Goal: Task Accomplishment & Management: Complete application form

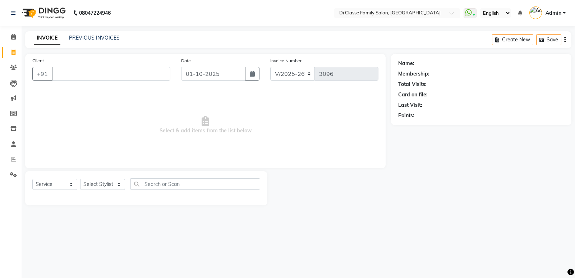
select select "6346"
select select "service"
click at [92, 63] on div "Client +91" at bounding box center [101, 71] width 149 height 29
click at [98, 73] on input "Client" at bounding box center [111, 74] width 118 height 14
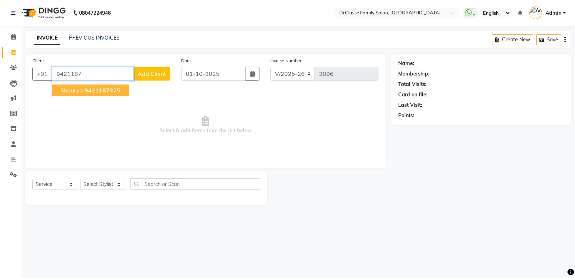
click at [117, 94] on button "Shaurya 9421187 825" at bounding box center [90, 89] width 77 height 11
type input "9421187825"
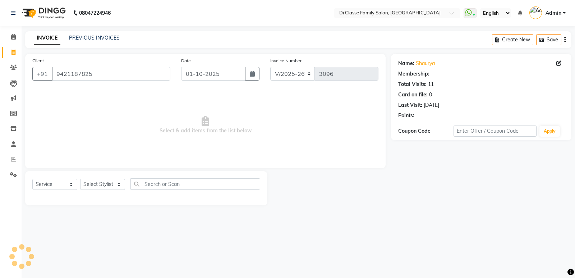
select select "1: Object"
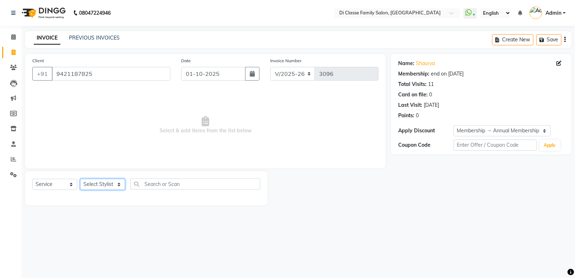
click at [117, 187] on select "Select Stylist ADMIN Anu Ayaz Kadri Javed KAPIL SINGH KOMAL Payal Pooja rahul R…" at bounding box center [102, 183] width 45 height 11
click at [80, 178] on select "Select Stylist ADMIN Anu Ayaz Kadri Javed KAPIL SINGH KOMAL Payal Pooja rahul R…" at bounding box center [102, 183] width 45 height 11
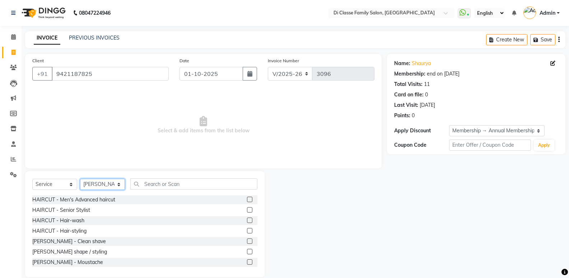
click at [117, 187] on select "Select Stylist ADMIN Anu Ayaz Kadri Javed KAPIL SINGH KOMAL Payal Pooja rahul R…" at bounding box center [102, 183] width 45 height 11
select select "50058"
click at [80, 178] on select "Select Stylist ADMIN Anu Ayaz Kadri Javed KAPIL SINGH KOMAL Payal Pooja rahul R…" at bounding box center [102, 183] width 45 height 11
click at [247, 198] on label at bounding box center [249, 198] width 5 height 5
click at [247, 198] on input "checkbox" at bounding box center [249, 199] width 5 height 5
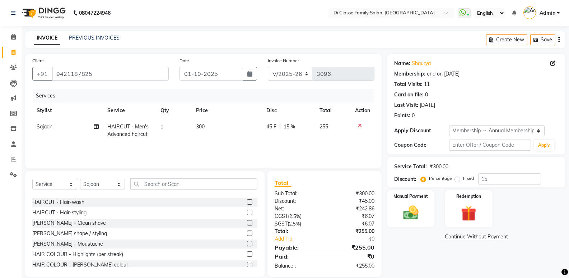
checkbox input "false"
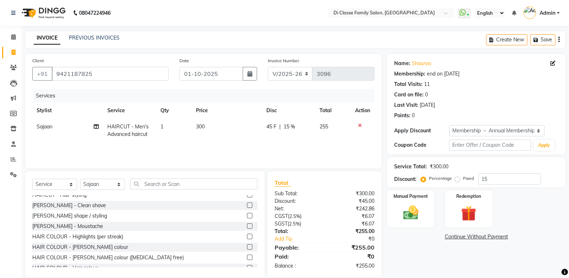
click at [247, 206] on label at bounding box center [249, 204] width 5 height 5
click at [247, 206] on input "checkbox" at bounding box center [249, 205] width 5 height 5
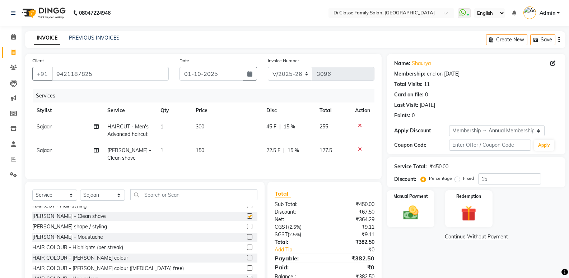
checkbox input "false"
drag, startPoint x: 97, startPoint y: 201, endPoint x: 100, endPoint y: 200, distance: 3.6
click at [97, 200] on select "Select Stylist ADMIN Anu Ayaz Kadri Javed KAPIL SINGH KOMAL Payal Pooja rahul R…" at bounding box center [102, 194] width 45 height 11
select select "47550"
click at [80, 195] on select "Select Stylist ADMIN Anu Ayaz Kadri Javed KAPIL SINGH KOMAL Payal Pooja rahul R…" at bounding box center [102, 194] width 45 height 11
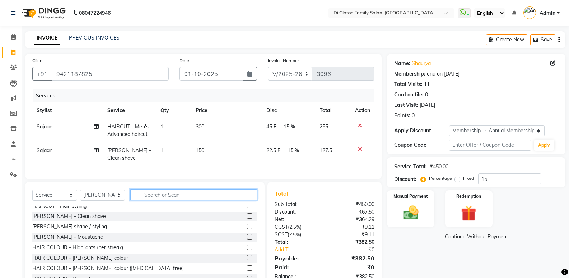
click at [165, 198] on input "text" at bounding box center [193, 194] width 127 height 11
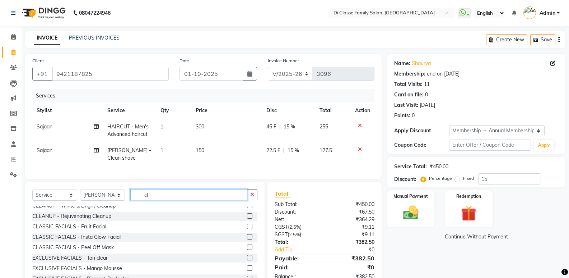
scroll to position [0, 0]
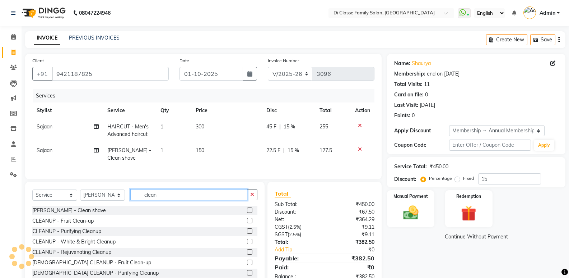
type input "clean"
click at [247, 223] on label at bounding box center [249, 220] width 5 height 5
click at [247, 223] on input "checkbox" at bounding box center [249, 220] width 5 height 5
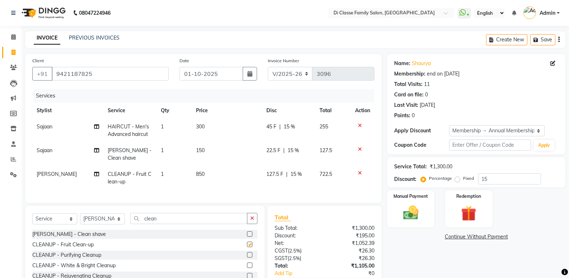
checkbox input "false"
click at [273, 175] on span "127.5 F" at bounding box center [274, 174] width 17 height 8
select select "47550"
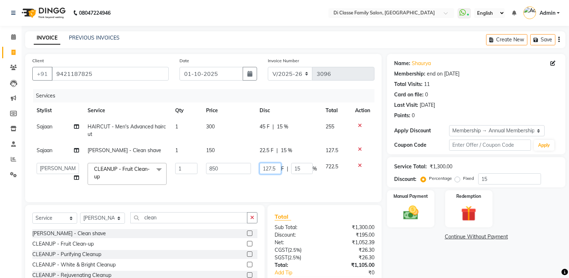
click at [277, 167] on input "127.5" at bounding box center [271, 168] width 22 height 11
type input "1"
type input "250"
click at [306, 181] on td "250 F | 15 %" at bounding box center [288, 173] width 66 height 31
select select "47550"
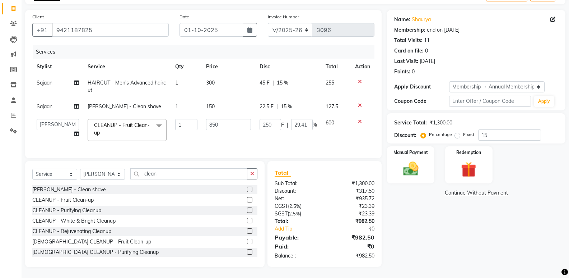
scroll to position [49, 0]
click at [271, 103] on span "22.5 F" at bounding box center [267, 107] width 14 height 8
select select "50058"
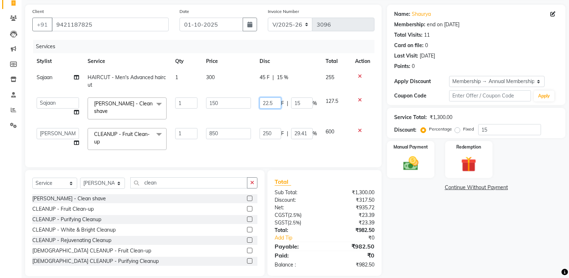
click at [279, 99] on input "22.5" at bounding box center [271, 102] width 22 height 11
type input "23"
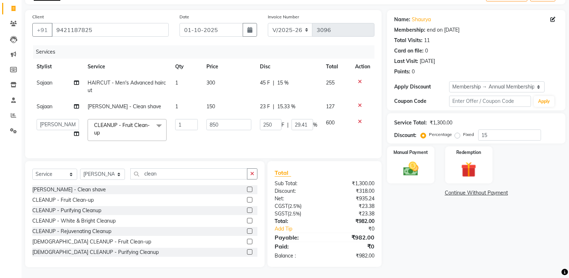
click at [289, 115] on tbody "Sajaan HAIRCUT - Men's Advanced haircut 1 300 45 F | 15 % 255 Sajaan BEARD - Cl…" at bounding box center [203, 110] width 342 height 70
click at [304, 27] on select "INV/2025 V/2025-26" at bounding box center [290, 30] width 45 height 14
select select "8538"
click at [268, 23] on select "INV/2025 V/2025-26" at bounding box center [290, 30] width 45 height 14
type input "0430"
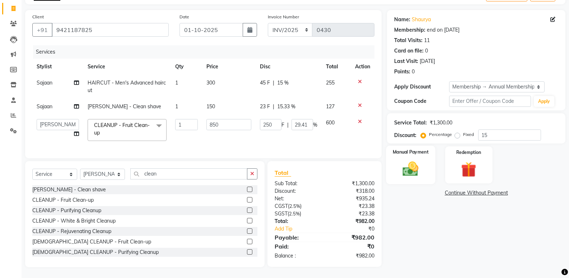
click at [413, 169] on img at bounding box center [410, 168] width 25 height 18
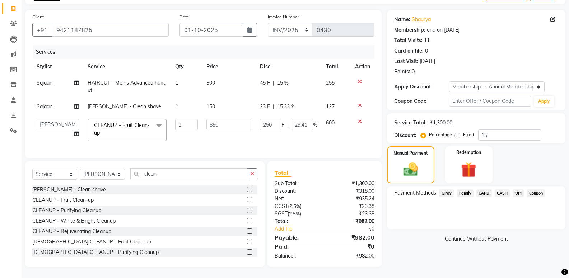
click at [506, 189] on span "CASH" at bounding box center [502, 193] width 15 height 8
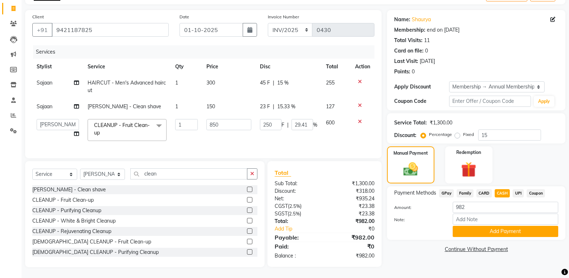
click at [517, 225] on button "Add Payment" at bounding box center [506, 230] width 106 height 11
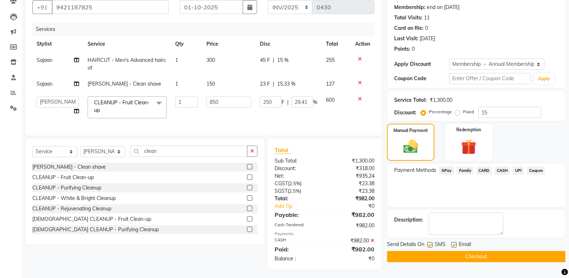
scroll to position [74, 0]
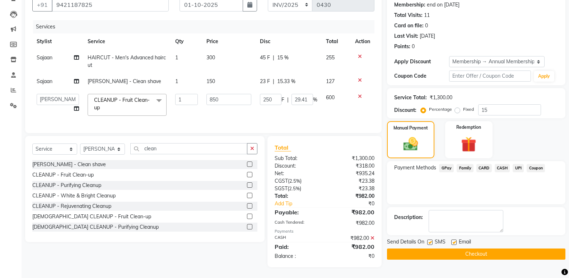
click at [518, 251] on button "Checkout" at bounding box center [476, 253] width 178 height 11
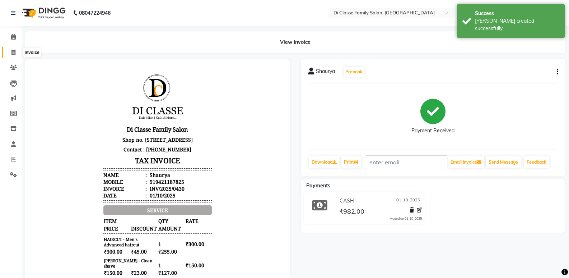
click at [13, 54] on icon at bounding box center [13, 52] width 4 height 5
select select "service"
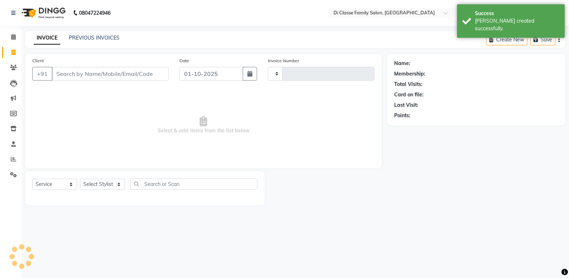
type input "3096"
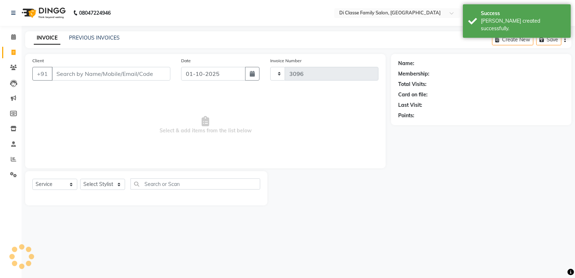
select select "6346"
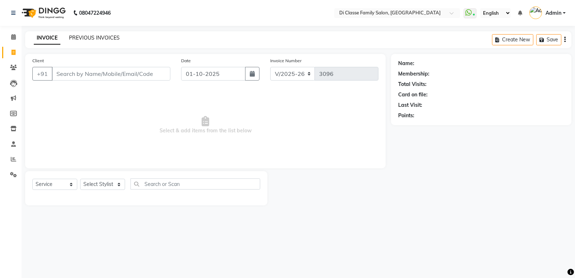
click at [97, 37] on link "PREVIOUS INVOICES" at bounding box center [94, 37] width 51 height 6
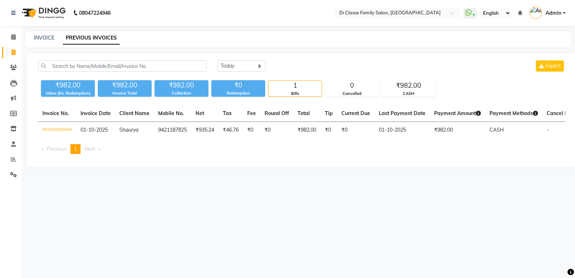
click at [32, 37] on div "INVOICE PREVIOUS INVOICES" at bounding box center [293, 38] width 537 height 8
click at [39, 34] on link "INVOICE" at bounding box center [44, 37] width 20 height 6
select select "6346"
select select "service"
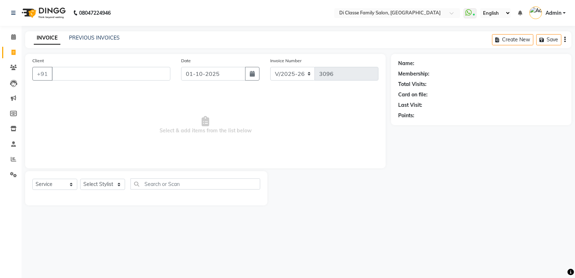
click at [90, 78] on input "Client" at bounding box center [111, 74] width 118 height 14
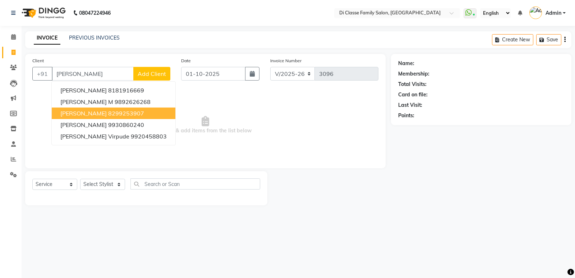
click at [108, 114] on ngb-highlight "8299253907" at bounding box center [126, 113] width 36 height 7
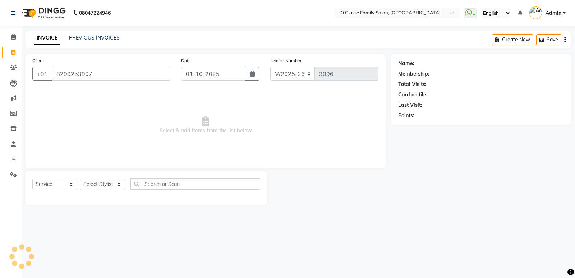
type input "8299253907"
select select "1: Object"
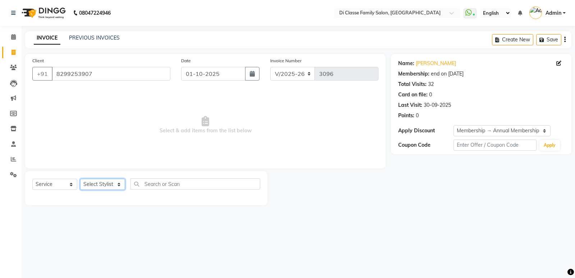
click at [108, 180] on select "Select Stylist ADMIN Anu Ayaz Kadri Javed KAPIL SINGH KOMAL Payal Pooja rahul R…" at bounding box center [102, 183] width 45 height 11
select select "59840"
click at [80, 178] on select "Select Stylist ADMIN Anu Ayaz Kadri Javed KAPIL SINGH KOMAL Payal Pooja rahul R…" at bounding box center [102, 183] width 45 height 11
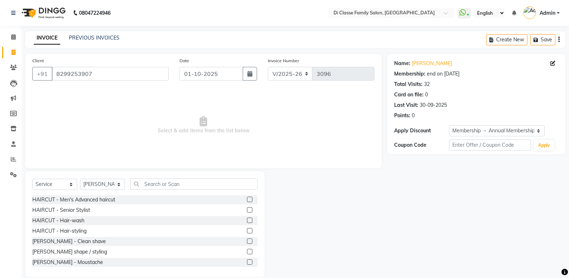
click at [197, 190] on div "Select Service Product Membership Package Voucher Prepaid Gift Card Select Styl…" at bounding box center [144, 186] width 225 height 17
click at [196, 183] on input "text" at bounding box center [193, 183] width 127 height 11
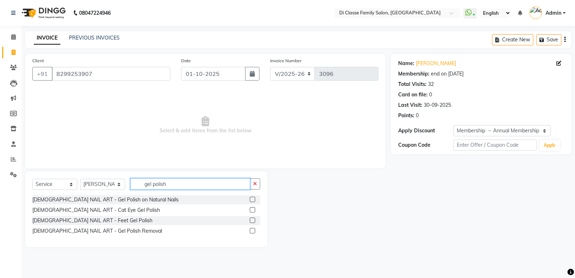
type input "gel polish"
click at [253, 231] on label at bounding box center [252, 230] width 5 height 5
click at [253, 231] on input "checkbox" at bounding box center [252, 230] width 5 height 5
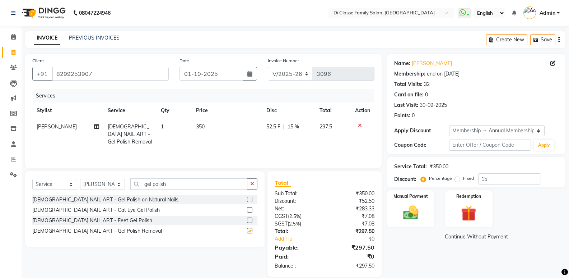
checkbox input "false"
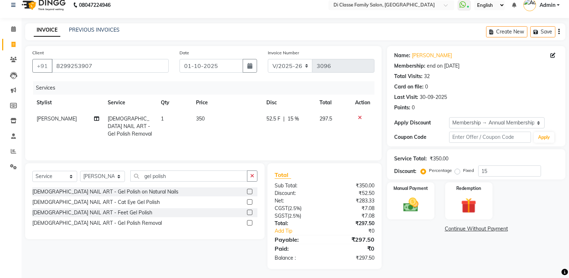
scroll to position [10, 0]
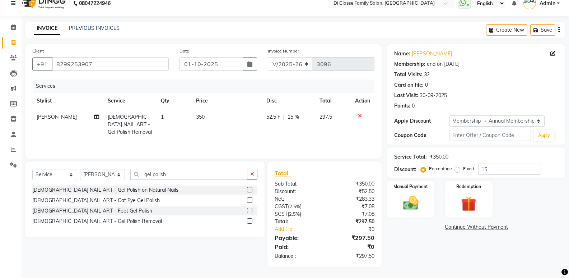
click at [269, 104] on th "Disc" at bounding box center [288, 101] width 53 height 16
drag, startPoint x: 281, startPoint y: 118, endPoint x: 278, endPoint y: 117, distance: 3.7
click at [278, 117] on div "52.5 F | 15 %" at bounding box center [288, 117] width 45 height 8
select select "59840"
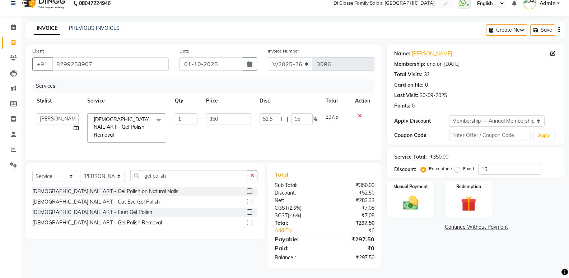
click at [276, 116] on input "52.5" at bounding box center [271, 118] width 22 height 11
type input "52"
click at [3, 179] on div "Calendar Invoice Clients Leads Marketing Members Inventory Staff Reports Settin…" at bounding box center [48, 139] width 97 height 257
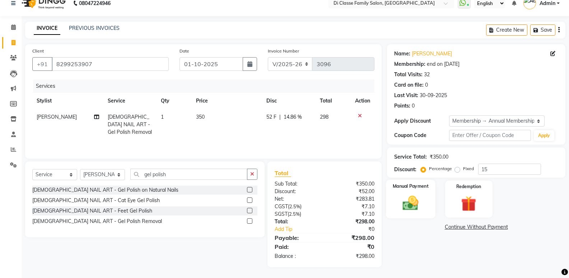
click at [404, 210] on img at bounding box center [410, 203] width 25 height 18
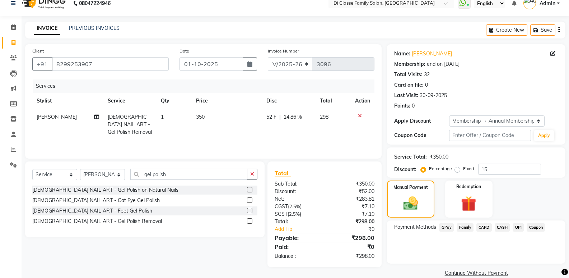
click at [442, 227] on span "GPay" at bounding box center [446, 227] width 15 height 8
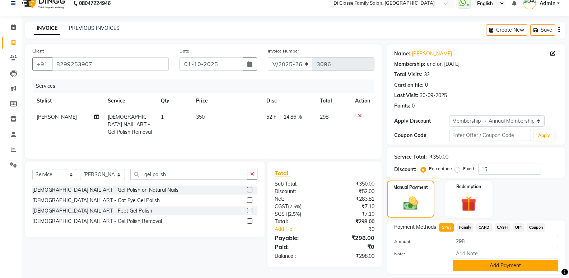
click at [462, 268] on button "Add Payment" at bounding box center [506, 265] width 106 height 11
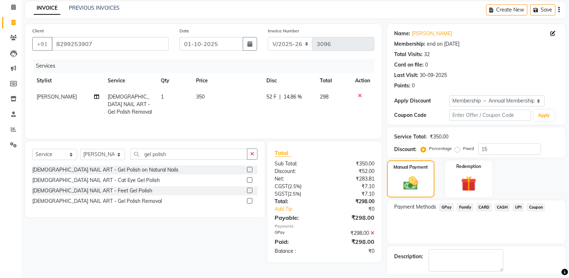
scroll to position [61, 0]
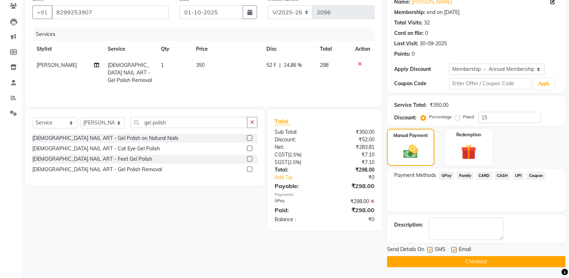
click at [455, 260] on button "Checkout" at bounding box center [476, 261] width 178 height 11
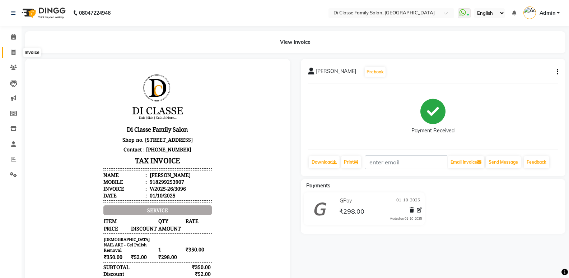
click at [13, 50] on icon at bounding box center [13, 52] width 4 height 5
select select "service"
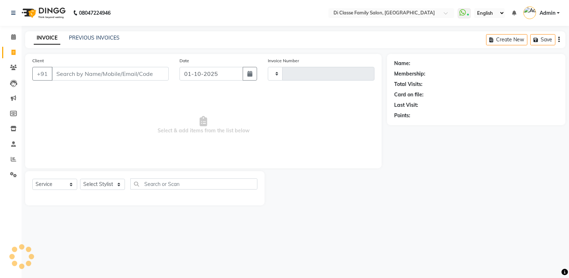
type input "3097"
select select "6346"
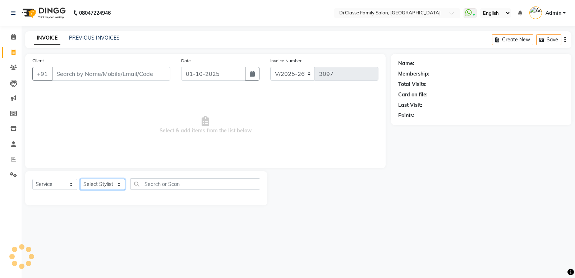
click at [87, 186] on select "Select Stylist" at bounding box center [102, 183] width 45 height 11
click at [90, 186] on select "Select Stylist ADMIN Anu Ayaz Kadri Javed KAPIL SINGH KOMAL Payal Pooja rahul R…" at bounding box center [102, 183] width 45 height 11
click at [92, 186] on select "Select Stylist ADMIN Anu Ayaz Kadri Javed KAPIL SINGH KOMAL Payal Pooja rahul R…" at bounding box center [102, 183] width 45 height 11
select select "50058"
click at [80, 178] on select "Select Stylist ADMIN Anu Ayaz Kadri Javed KAPIL SINGH KOMAL Payal Pooja rahul R…" at bounding box center [102, 183] width 45 height 11
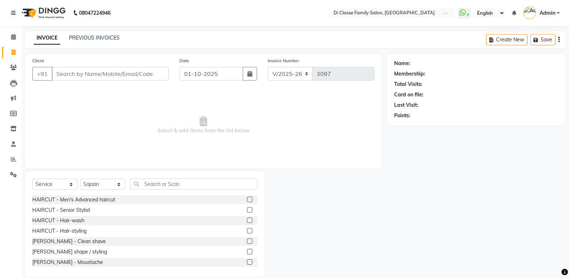
click at [247, 198] on label at bounding box center [249, 198] width 5 height 5
click at [247, 198] on input "checkbox" at bounding box center [249, 199] width 5 height 5
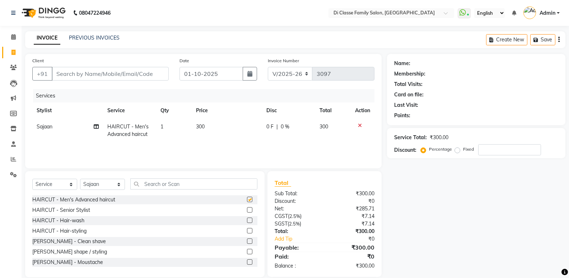
checkbox input "false"
click at [247, 250] on label at bounding box center [249, 250] width 5 height 5
click at [247, 250] on input "checkbox" at bounding box center [249, 251] width 5 height 5
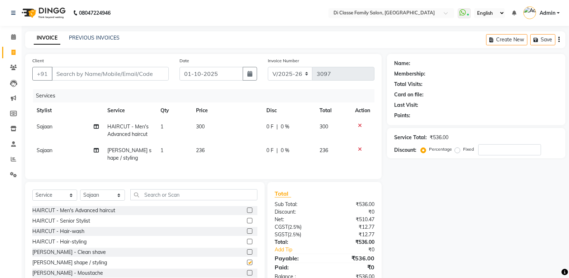
checkbox input "false"
click at [131, 73] on input "Client" at bounding box center [110, 74] width 117 height 14
type input "9"
type input "0"
click at [99, 73] on input "910011547" at bounding box center [92, 74] width 80 height 14
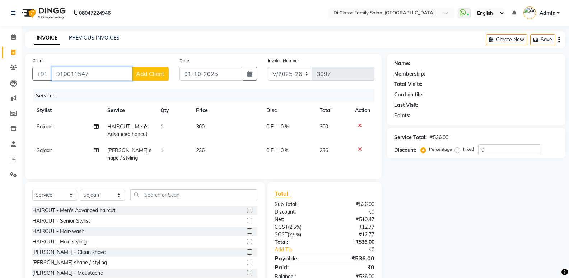
click at [98, 73] on input "910011547" at bounding box center [92, 74] width 80 height 14
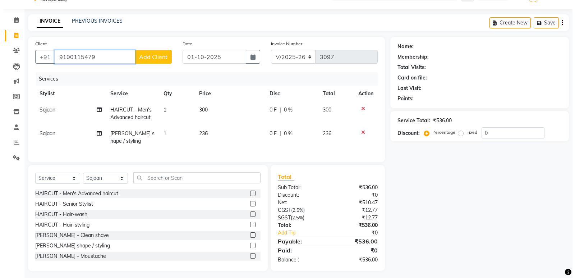
scroll to position [26, 0]
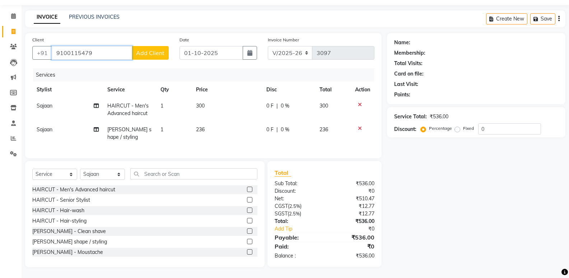
type input "9100115479"
click at [151, 50] on span "Add Client" at bounding box center [150, 52] width 28 height 7
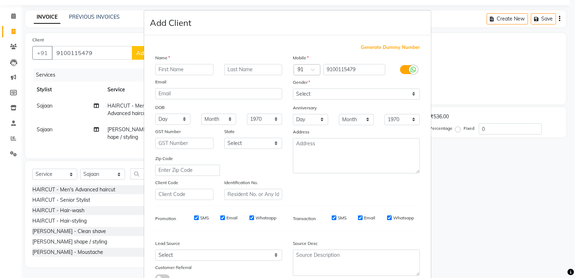
click at [180, 66] on input "text" at bounding box center [184, 69] width 58 height 11
click at [198, 71] on input "ch" at bounding box center [184, 69] width 58 height 11
type input "c"
click at [317, 94] on select "Select Male Female Other Prefer Not To Say" at bounding box center [356, 93] width 127 height 11
click at [10, 176] on ngb-modal-window "Add Client Generate Dummy Number Name Chatany Email DOB Day 01 02 03 04 05 06 0…" at bounding box center [287, 139] width 575 height 278
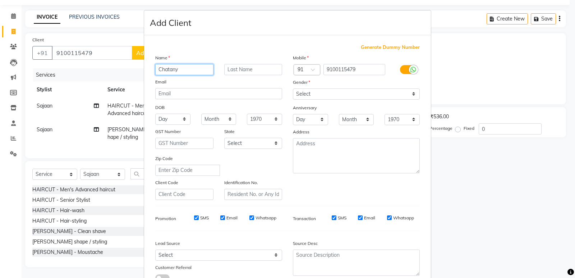
click at [185, 71] on input "Chatany" at bounding box center [184, 69] width 58 height 11
type input "Chaitanya"
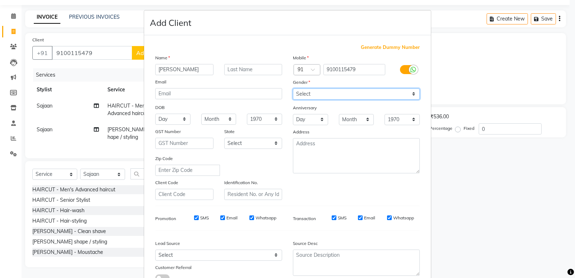
click at [353, 99] on select "Select Male Female Other Prefer Not To Say" at bounding box center [356, 93] width 127 height 11
select select "male"
click at [293, 88] on select "Select Male Female Other Prefer Not To Say" at bounding box center [356, 93] width 127 height 11
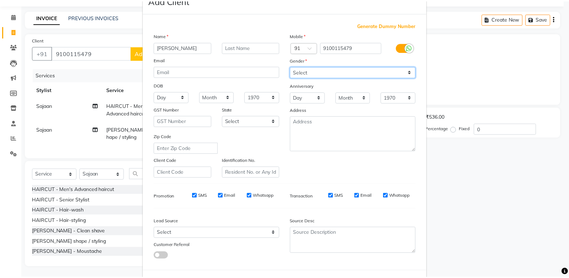
scroll to position [54, 0]
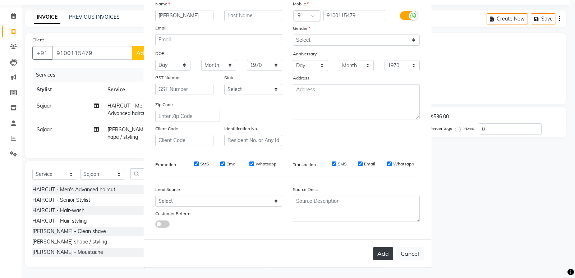
click at [377, 250] on button "Add" at bounding box center [383, 253] width 20 height 13
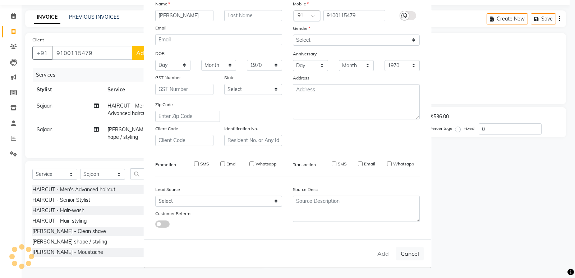
select select
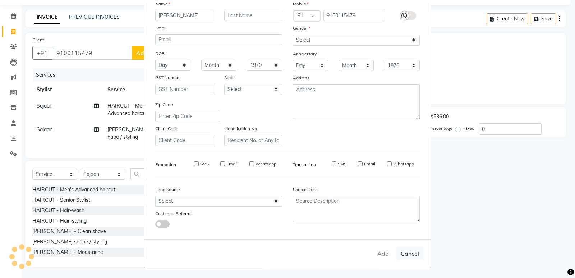
select select
checkbox input "false"
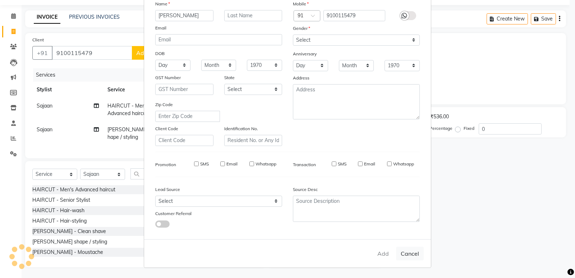
checkbox input "false"
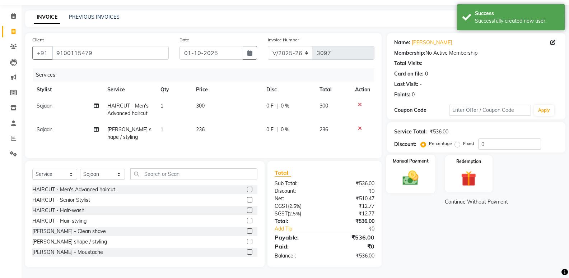
click at [408, 168] on img at bounding box center [410, 177] width 25 height 18
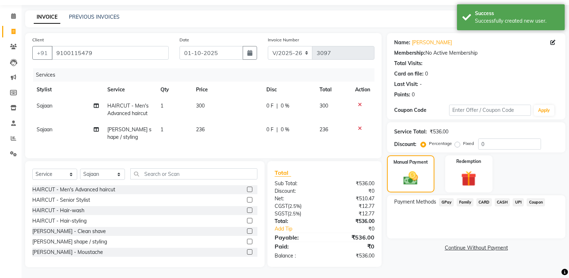
drag, startPoint x: 441, startPoint y: 195, endPoint x: 444, endPoint y: 197, distance: 3.7
click at [442, 198] on span "GPay" at bounding box center [446, 202] width 15 height 8
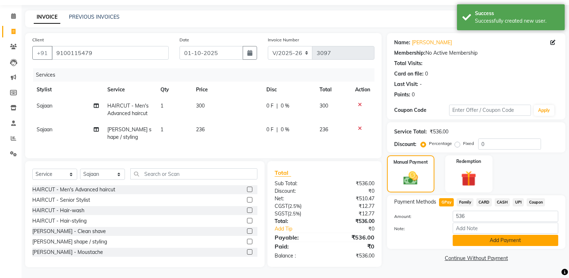
click at [465, 236] on button "Add Payment" at bounding box center [506, 239] width 106 height 11
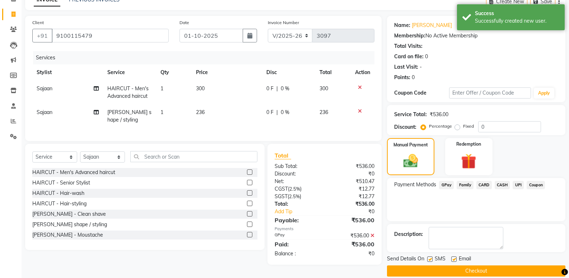
scroll to position [47, 0]
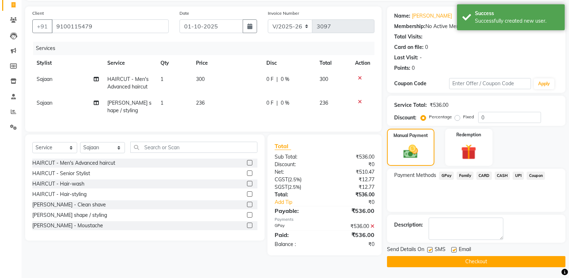
click at [464, 259] on button "Checkout" at bounding box center [476, 261] width 178 height 11
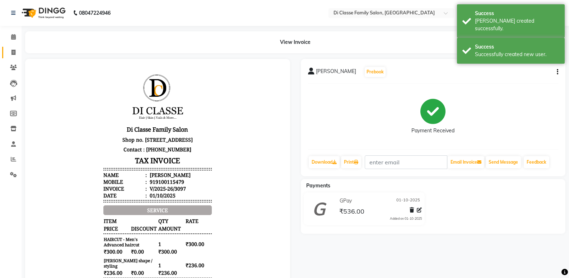
click at [15, 51] on icon at bounding box center [13, 52] width 4 height 5
select select "6346"
select select "service"
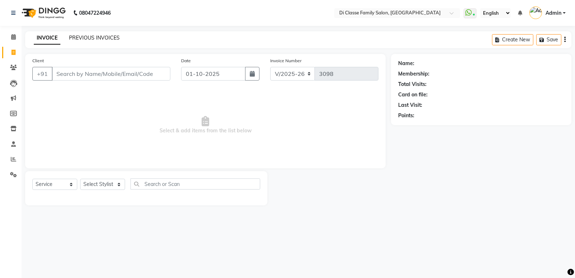
click at [86, 37] on link "PREVIOUS INVOICES" at bounding box center [94, 37] width 51 height 6
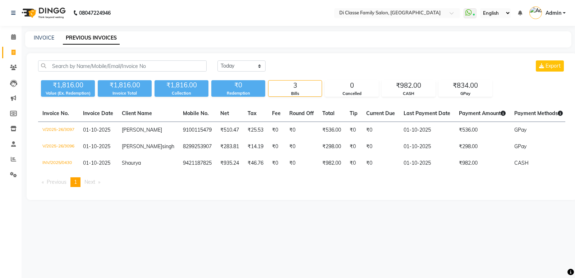
click at [33, 36] on div "INVOICE PREVIOUS INVOICES" at bounding box center [293, 38] width 537 height 8
click at [52, 34] on link "INVOICE" at bounding box center [44, 37] width 20 height 6
select select "6346"
select select "service"
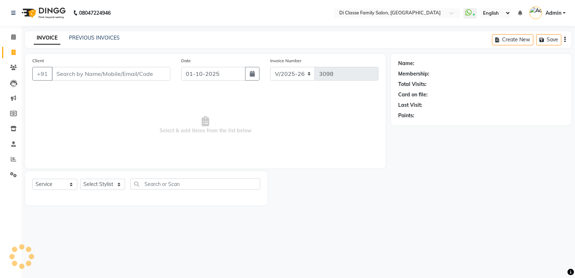
click at [93, 69] on input "Client" at bounding box center [111, 74] width 118 height 14
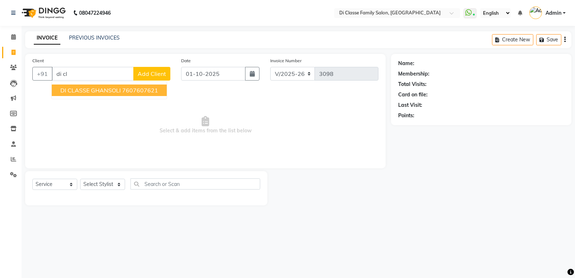
click at [68, 81] on div "Client +91 di cl DI CLASSE GHANSOLI 7607607621 Add Client" at bounding box center [101, 71] width 149 height 29
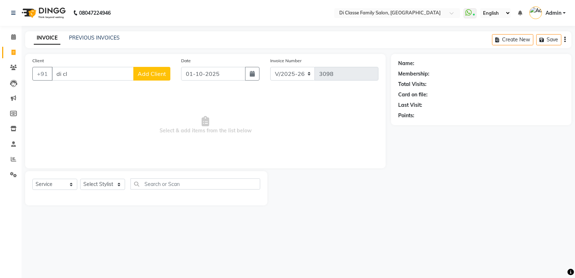
click at [110, 81] on div "Client +91 di cl Add Client" at bounding box center [101, 71] width 149 height 29
click at [89, 75] on input "di cl" at bounding box center [93, 74] width 82 height 14
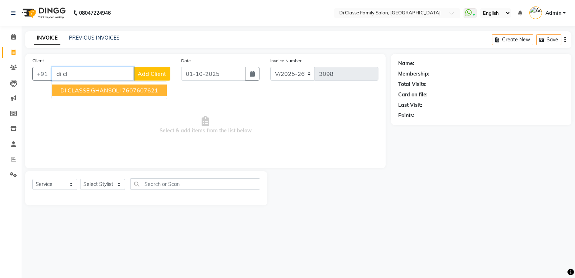
click at [134, 80] on div "Client +91 di cl DI CLASSE GHANSOLI 7607607621 Add Client" at bounding box center [101, 71] width 149 height 29
drag, startPoint x: 131, startPoint y: 88, endPoint x: 101, endPoint y: 106, distance: 34.5
click at [131, 88] on ngb-highlight "7607607621" at bounding box center [140, 90] width 36 height 7
type input "7607607621"
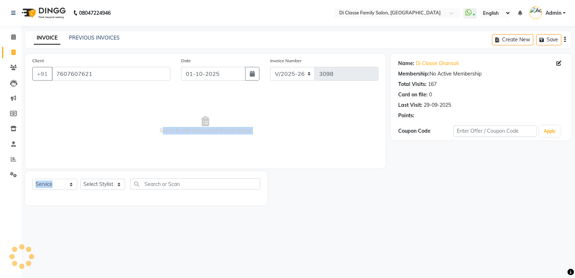
drag, startPoint x: 88, startPoint y: 161, endPoint x: 103, endPoint y: 185, distance: 28.4
click at [103, 185] on div "Client +91 7607607621 Date 01-10-2025 Invoice Number INV/2025 V/2025-26 3098 Se…" at bounding box center [205, 129] width 371 height 151
click at [102, 184] on select "Select Stylist ADMIN Anu Ayaz Kadri Javed KAPIL SINGH KOMAL Payal Pooja rahul R…" at bounding box center [102, 183] width 45 height 11
click at [80, 178] on select "Select Stylist ADMIN Anu Ayaz Kadri Javed KAPIL SINGH KOMAL Payal Pooja rahul R…" at bounding box center [102, 183] width 45 height 11
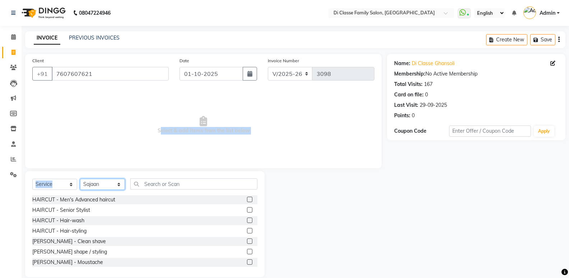
click at [101, 183] on select "Select Stylist ADMIN Anu Ayaz Kadri Javed KAPIL SINGH KOMAL Payal Pooja rahul R…" at bounding box center [102, 183] width 45 height 11
select select "92217"
click at [80, 178] on select "Select Stylist ADMIN Anu Ayaz Kadri Javed KAPIL SINGH KOMAL Payal Pooja rahul R…" at bounding box center [102, 183] width 45 height 11
click at [247, 201] on label at bounding box center [249, 198] width 5 height 5
click at [247, 201] on input "checkbox" at bounding box center [249, 199] width 5 height 5
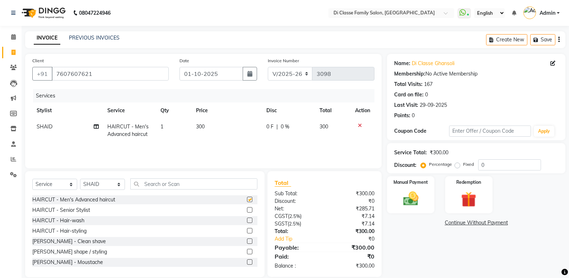
checkbox input "false"
click at [267, 116] on th "Disc" at bounding box center [288, 110] width 53 height 16
click at [272, 129] on span "0 F" at bounding box center [269, 127] width 7 height 8
select select "92217"
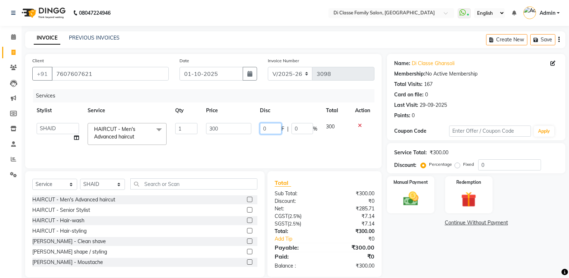
click at [272, 129] on input "0" at bounding box center [271, 128] width 22 height 11
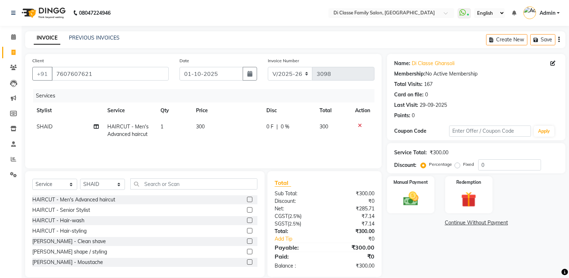
click at [303, 128] on div "0 F | 0 %" at bounding box center [288, 127] width 45 height 8
select select "92217"
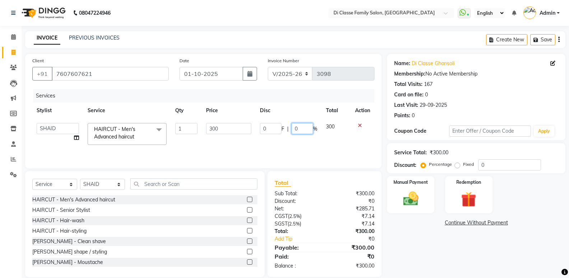
click at [303, 128] on input "0" at bounding box center [303, 128] width 22 height 11
type input "15"
click at [406, 234] on div "Name: Di Classe Ghansoli Membership: No Active Membership Total Visits: 167 Car…" at bounding box center [479, 165] width 184 height 223
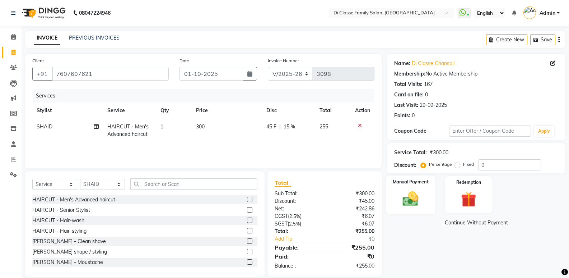
click at [411, 192] on img at bounding box center [410, 198] width 25 height 18
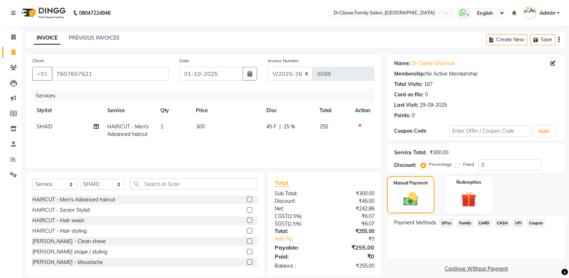
click at [448, 223] on span "GPay" at bounding box center [446, 223] width 15 height 8
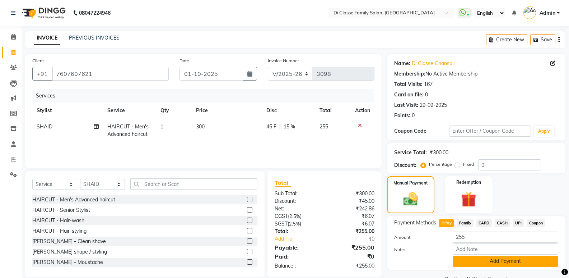
click at [475, 260] on button "Add Payment" at bounding box center [506, 260] width 106 height 11
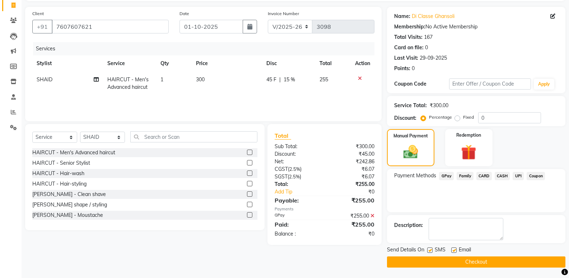
scroll to position [47, 0]
click at [463, 264] on button "Checkout" at bounding box center [476, 261] width 178 height 11
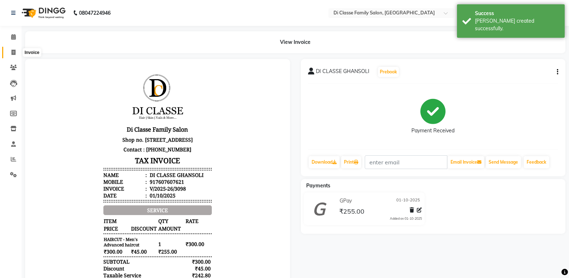
click at [8, 55] on span at bounding box center [13, 52] width 13 height 8
select select "6346"
select select "service"
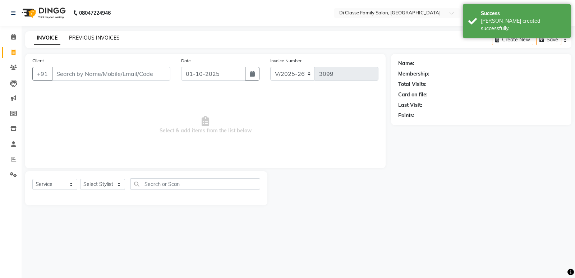
click at [90, 39] on link "PREVIOUS INVOICES" at bounding box center [94, 37] width 51 height 6
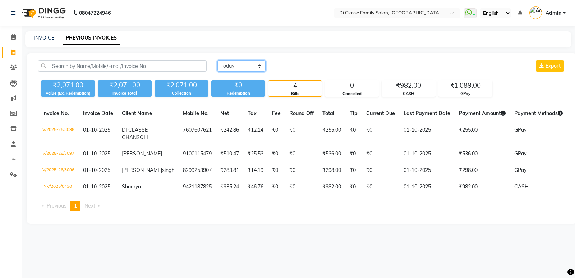
click at [254, 66] on select "Today Yesterday Custom Range" at bounding box center [241, 65] width 48 height 11
select select "yesterday"
click at [217, 60] on select "Today Yesterday Custom Range" at bounding box center [241, 65] width 48 height 11
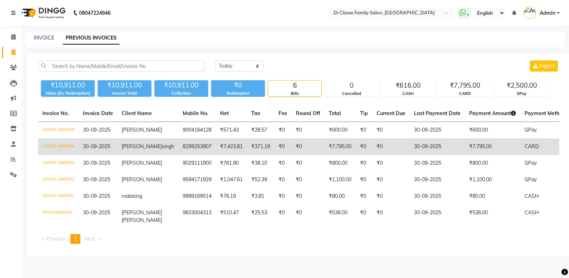
click at [292, 152] on td "₹0" at bounding box center [308, 146] width 33 height 17
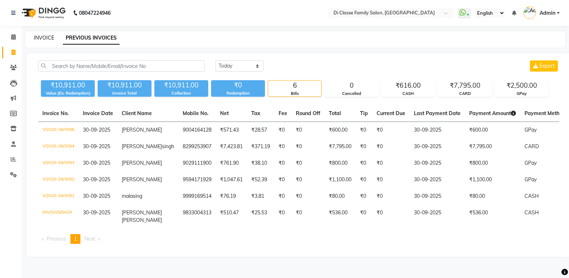
click at [39, 37] on link "INVOICE" at bounding box center [44, 37] width 20 height 6
select select "service"
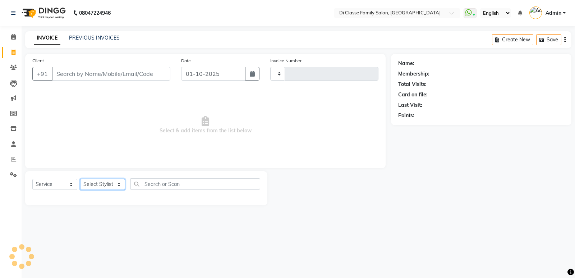
click at [95, 181] on select "Select Stylist" at bounding box center [102, 183] width 45 height 11
type input "3099"
select select "6346"
select select "59840"
click at [80, 178] on select "Select Stylist ADMIN Anu Ayaz Kadri Javed KAPIL SINGH KOMAL Payal Pooja rahul R…" at bounding box center [102, 183] width 45 height 11
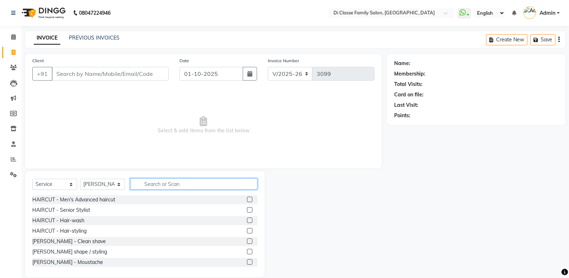
click at [141, 181] on input "text" at bounding box center [193, 183] width 127 height 11
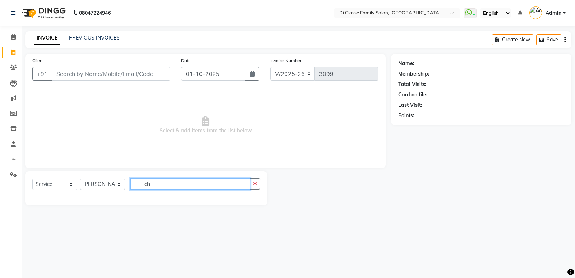
type input "c"
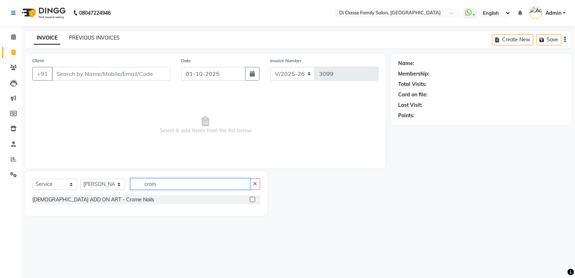
type input "crom"
click at [90, 36] on link "PREVIOUS INVOICES" at bounding box center [94, 37] width 51 height 6
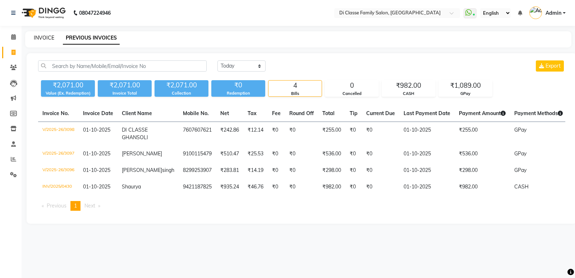
click at [41, 38] on link "INVOICE" at bounding box center [44, 37] width 20 height 6
select select "6346"
select select "service"
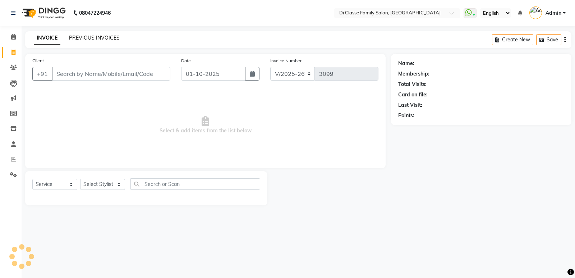
click at [101, 36] on link "PREVIOUS INVOICES" at bounding box center [94, 37] width 51 height 6
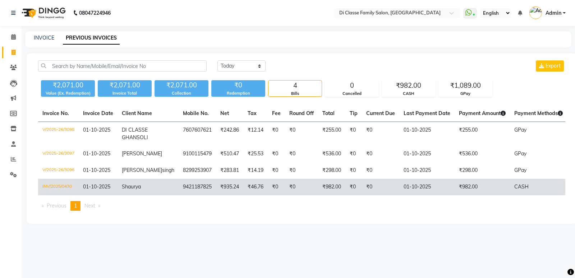
click at [54, 190] on td "INV/2025/0430" at bounding box center [58, 186] width 41 height 17
click at [399, 187] on td "01-10-2025" at bounding box center [426, 186] width 55 height 17
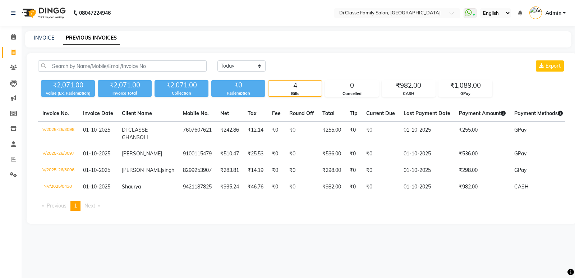
click at [231, 74] on div "Today Yesterday Custom Range Export" at bounding box center [391, 68] width 358 height 17
drag, startPoint x: 231, startPoint y: 66, endPoint x: 228, endPoint y: 70, distance: 4.5
click at [231, 66] on select "Today Yesterday Custom Range" at bounding box center [241, 65] width 48 height 11
click at [217, 60] on select "Today Yesterday Custom Range" at bounding box center [241, 65] width 48 height 11
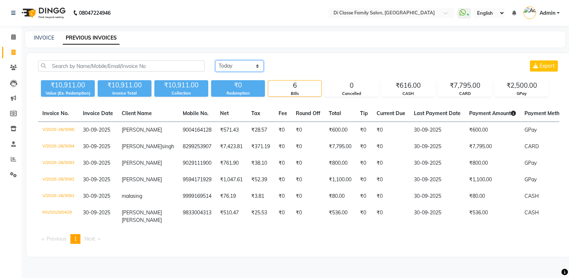
click at [238, 68] on select "Today Yesterday Custom Range" at bounding box center [239, 65] width 48 height 11
select select "today"
click at [215, 60] on select "Today Yesterday Custom Range" at bounding box center [239, 65] width 48 height 11
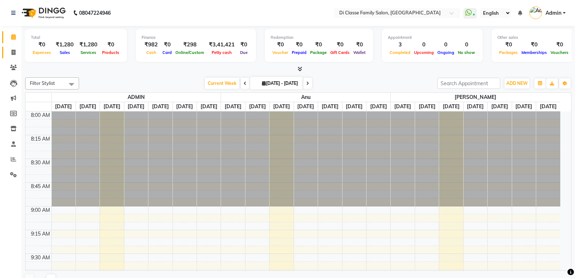
click at [18, 50] on span at bounding box center [13, 52] width 13 height 8
select select "service"
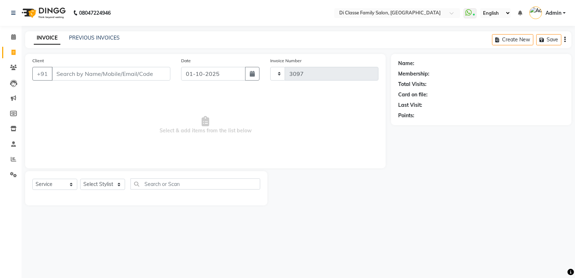
click at [15, 50] on icon at bounding box center [13, 52] width 4 height 5
select select "service"
select select "6346"
type input "3097"
click at [109, 184] on select "Select Stylist ADMIN Anu Ayaz Kadri Javed KAPIL SINGH KOMAL Payal Pooja rahul R…" at bounding box center [102, 183] width 45 height 11
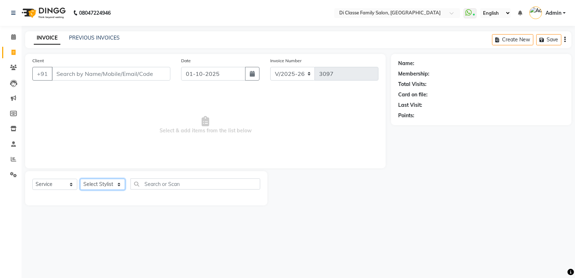
click at [116, 183] on select "Select Stylist ADMIN Anu Ayaz Kadri Javed KAPIL SINGH KOMAL Payal Pooja rahul R…" at bounding box center [102, 183] width 45 height 11
select select "47550"
click at [80, 178] on select "Select Stylist ADMIN Anu Ayaz Kadri Javed KAPIL SINGH KOMAL Payal Pooja rahul R…" at bounding box center [102, 183] width 45 height 11
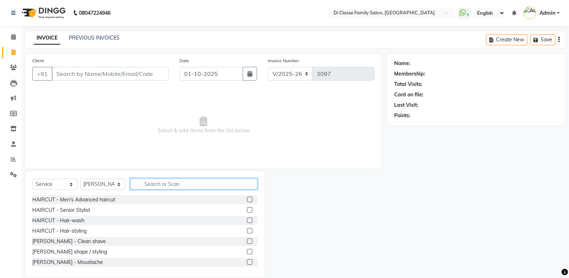
click at [207, 183] on input "text" at bounding box center [193, 183] width 127 height 11
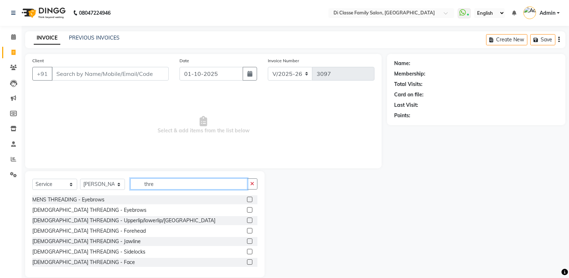
type input "thre"
click at [247, 209] on label at bounding box center [249, 209] width 5 height 5
click at [247, 209] on input "checkbox" at bounding box center [249, 210] width 5 height 5
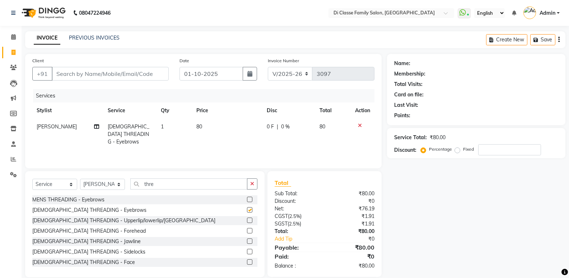
checkbox input "false"
click at [247, 219] on label at bounding box center [249, 219] width 5 height 5
click at [247, 219] on input "checkbox" at bounding box center [249, 220] width 5 height 5
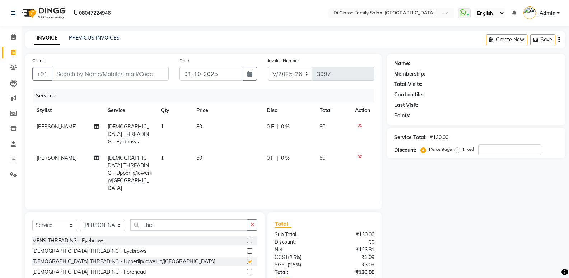
checkbox input "false"
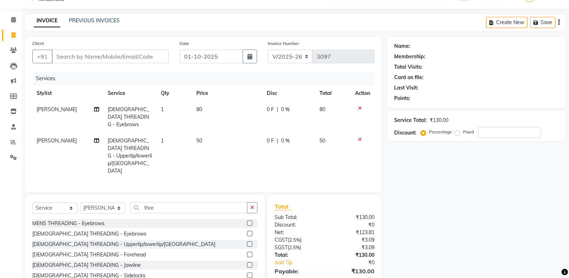
scroll to position [34, 0]
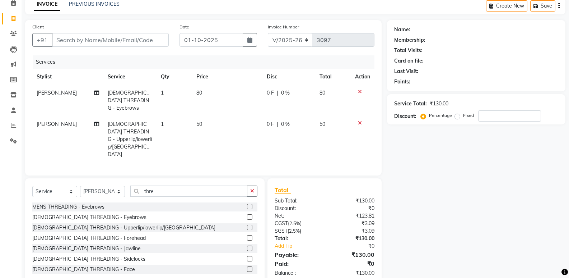
click at [463, 189] on div "Name: Membership: Total Visits: Card on file: Last Visit: Points: Service Total…" at bounding box center [479, 152] width 184 height 264
click at [252, 185] on button "button" at bounding box center [252, 190] width 10 height 11
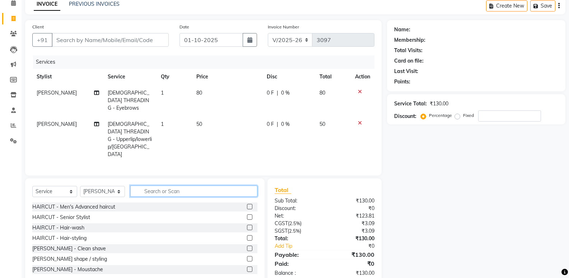
click at [191, 185] on input "text" at bounding box center [193, 190] width 127 height 11
type input "p"
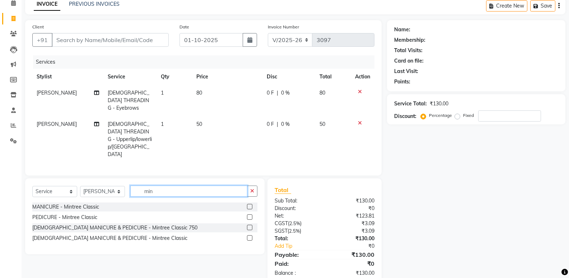
scroll to position [33, 0]
type input "mint"
click at [250, 214] on label at bounding box center [249, 216] width 5 height 5
click at [250, 215] on input "checkbox" at bounding box center [249, 217] width 5 height 5
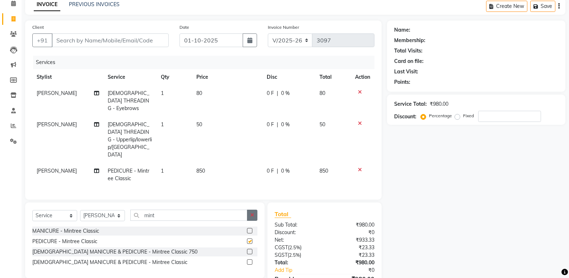
checkbox input "false"
click at [253, 212] on icon "button" at bounding box center [252, 214] width 4 height 5
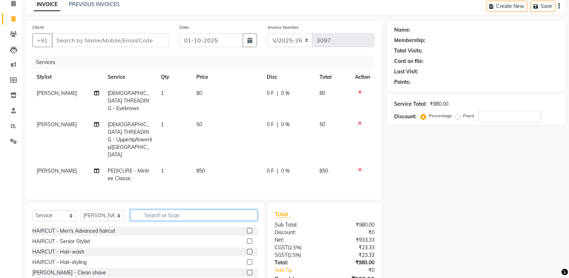
click at [163, 209] on input "text" at bounding box center [193, 214] width 127 height 11
type input "norma"
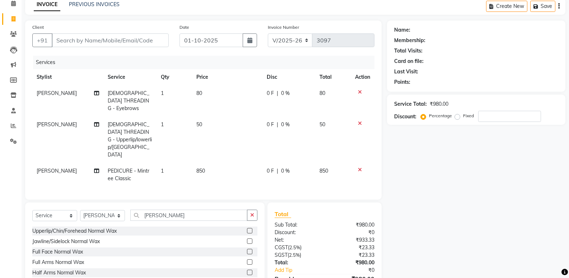
click at [247, 259] on label at bounding box center [249, 261] width 5 height 5
click at [247, 260] on input "checkbox" at bounding box center [249, 262] width 5 height 5
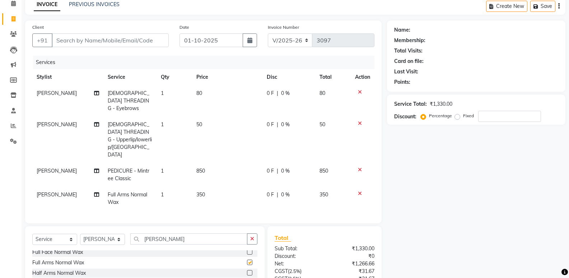
checkbox input "false"
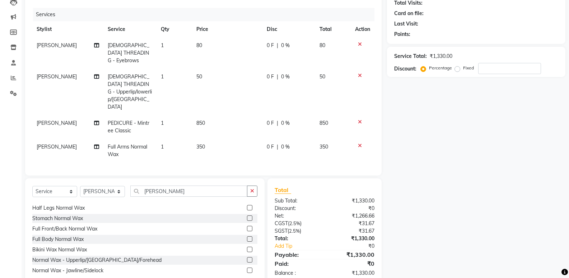
scroll to position [36, 0]
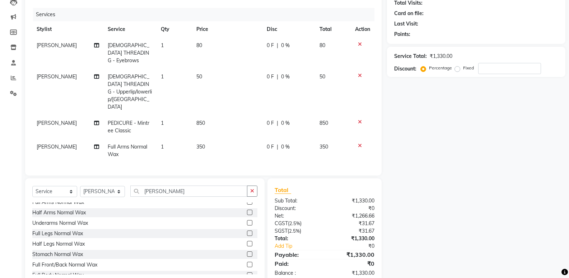
click at [247, 220] on label at bounding box center [249, 222] width 5 height 5
click at [247, 220] on input "checkbox" at bounding box center [249, 222] width 5 height 5
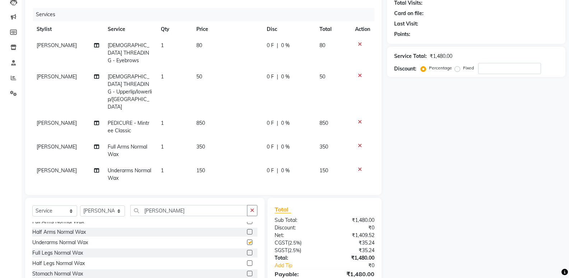
checkbox input "false"
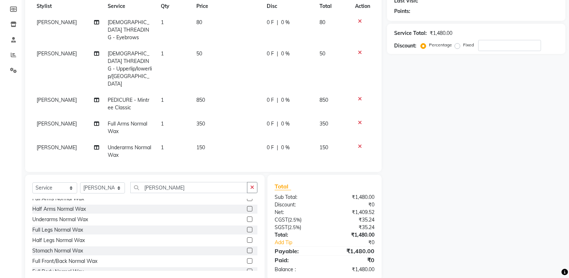
scroll to position [105, 0]
drag, startPoint x: 414, startPoint y: 131, endPoint x: 402, endPoint y: 129, distance: 12.1
click at [414, 129] on div "Name: Membership: Total Visits: Card on file: Last Visit: Points: Service Total…" at bounding box center [479, 114] width 184 height 331
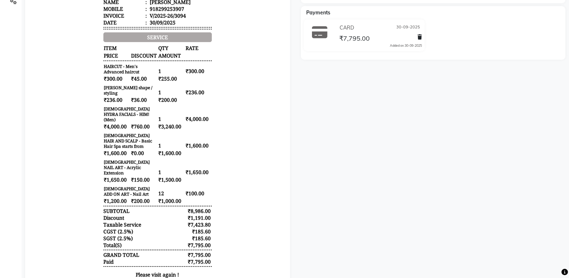
scroll to position [169, 0]
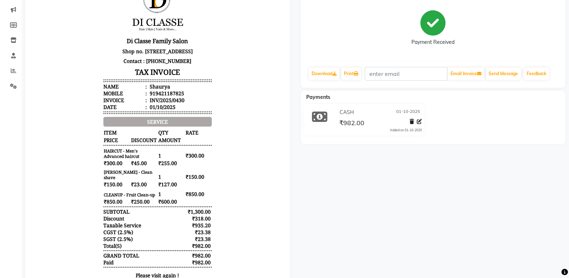
scroll to position [72, 0]
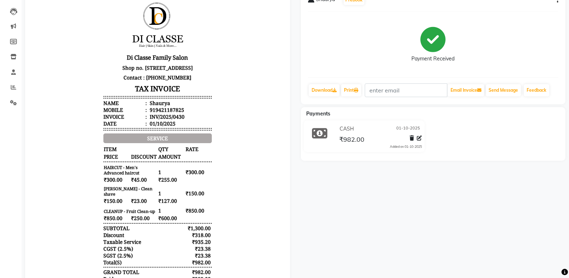
click at [556, 2] on button "button" at bounding box center [556, 0] width 4 height 8
click at [512, 10] on div "Edit Invoice" at bounding box center [510, 9] width 74 height 9
select select "service"
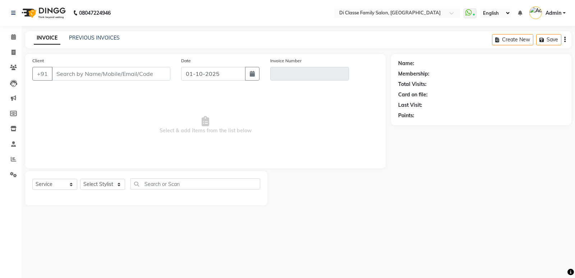
type input "9421187825"
type input "INV/2025/0430"
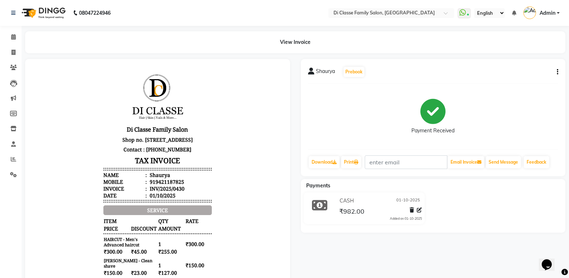
click at [556, 71] on button "button" at bounding box center [556, 72] width 4 height 8
drag, startPoint x: 506, startPoint y: 73, endPoint x: 502, endPoint y: 88, distance: 15.9
click at [506, 73] on div "Edit Item Staff" at bounding box center [510, 72] width 74 height 9
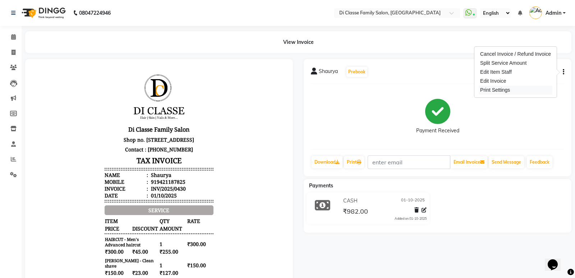
select select "50058"
select select "47550"
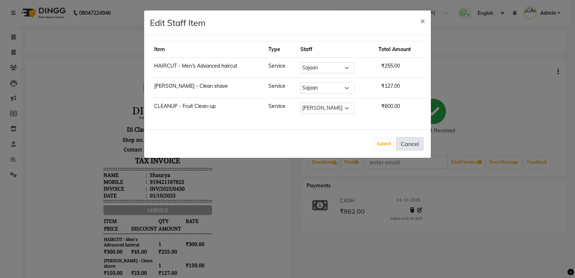
click at [409, 144] on button "Cancel" at bounding box center [410, 144] width 28 height 14
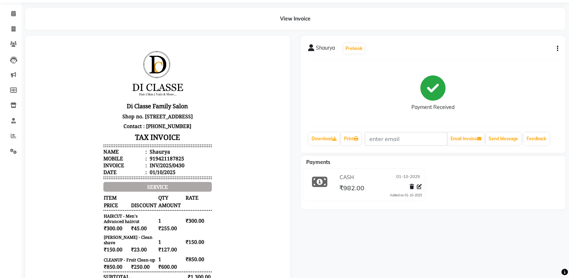
scroll to position [36, 0]
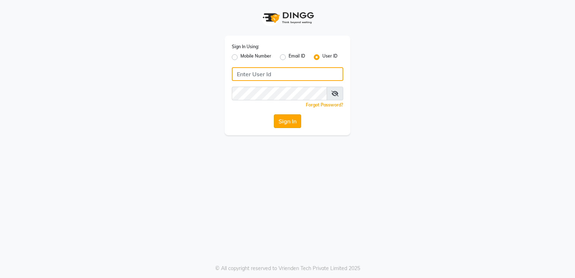
type input "diclasse"
click at [293, 119] on button "Sign In" at bounding box center [287, 121] width 27 height 14
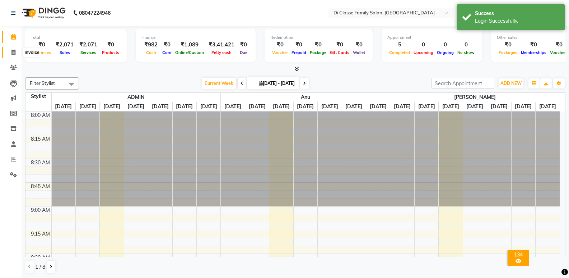
click at [14, 51] on icon at bounding box center [13, 52] width 4 height 5
select select "6346"
select select "service"
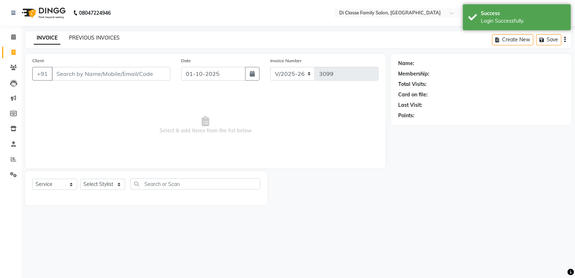
click at [110, 35] on link "PREVIOUS INVOICES" at bounding box center [94, 37] width 51 height 6
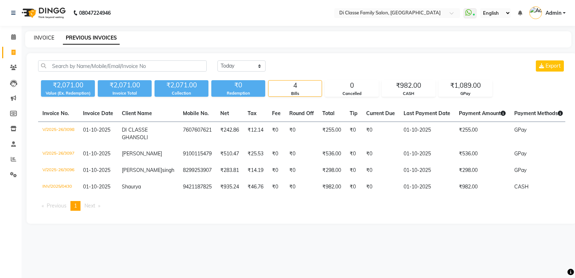
click at [47, 38] on link "INVOICE" at bounding box center [44, 37] width 20 height 6
select select "6346"
select select "service"
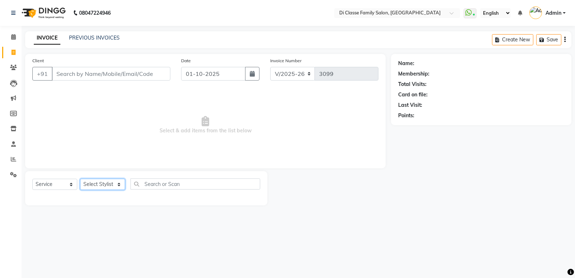
click at [112, 186] on select "Select Stylist ADMIN Anu Ayaz Kadri Javed KAPIL SINGH KOMAL Payal Pooja rahul R…" at bounding box center [102, 183] width 45 height 11
click at [140, 75] on input "Client" at bounding box center [111, 74] width 118 height 14
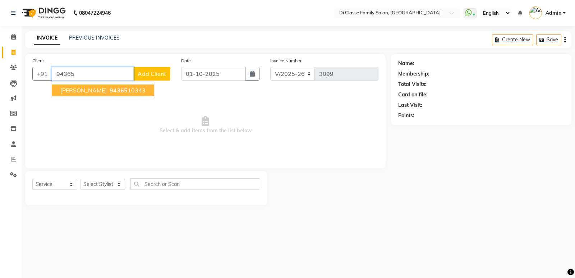
click at [128, 96] on button "Manisha Das 94365 10343" at bounding box center [103, 89] width 102 height 11
type input "9436510343"
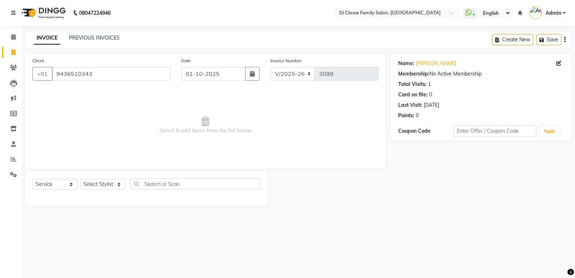
click at [123, 192] on div "Select Service Product Membership Package Voucher Prepaid Gift Card Select Styl…" at bounding box center [146, 186] width 228 height 17
click at [121, 185] on select "Select Stylist ADMIN Anu Ayaz Kadri Javed KAPIL SINGH KOMAL Payal Pooja rahul R…" at bounding box center [102, 183] width 45 height 11
select select "47550"
click at [80, 178] on select "Select Stylist ADMIN Anu Ayaz Kadri Javed KAPIL SINGH KOMAL Payal Pooja rahul R…" at bounding box center [102, 183] width 45 height 11
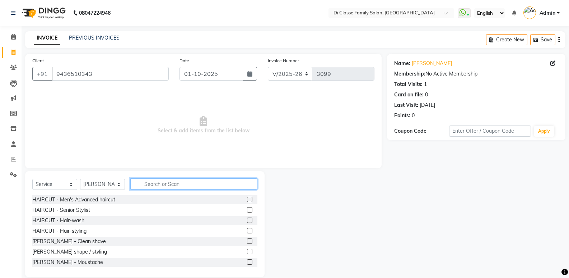
click at [190, 186] on input "text" at bounding box center [193, 183] width 127 height 11
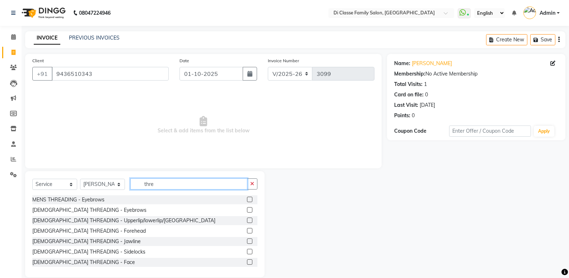
type input "thre"
click at [247, 201] on label at bounding box center [249, 198] width 5 height 5
click at [247, 201] on input "checkbox" at bounding box center [249, 199] width 5 height 5
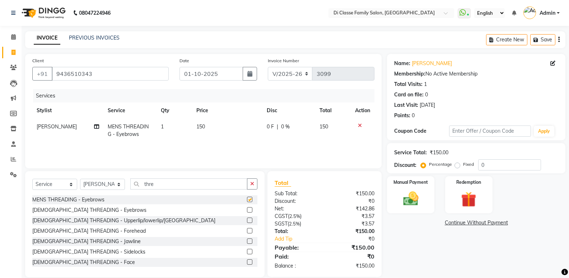
checkbox input "false"
click at [247, 221] on label at bounding box center [249, 219] width 5 height 5
click at [247, 221] on input "checkbox" at bounding box center [249, 220] width 5 height 5
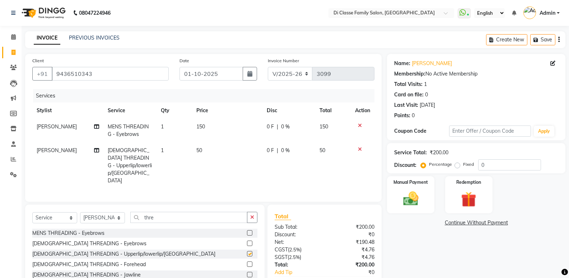
checkbox input "false"
click at [247, 240] on label at bounding box center [249, 242] width 5 height 5
click at [247, 241] on input "checkbox" at bounding box center [249, 243] width 5 height 5
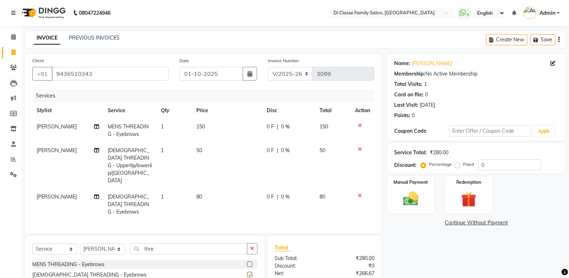
checkbox input "false"
click at [359, 124] on icon at bounding box center [360, 125] width 4 height 5
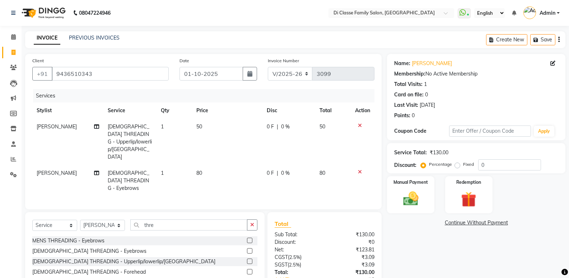
click at [255, 219] on button "button" at bounding box center [252, 224] width 10 height 11
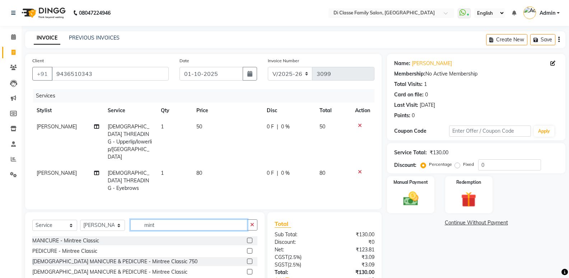
type input "mint"
click at [252, 248] on label at bounding box center [249, 250] width 5 height 5
click at [252, 248] on input "checkbox" at bounding box center [249, 250] width 5 height 5
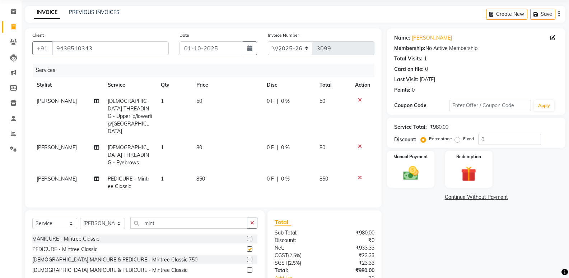
checkbox input "false"
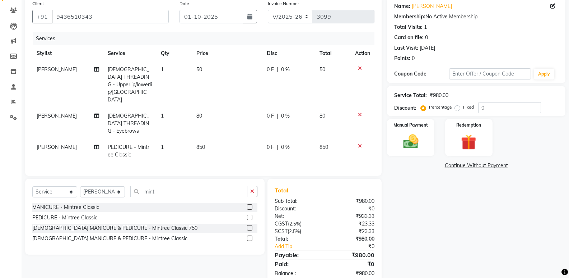
click at [430, 233] on div "Name: Manisha Das Membership: No Active Membership Total Visits: 1 Card on file…" at bounding box center [479, 140] width 184 height 287
click at [406, 157] on div "Name: Manisha Das Membership: No Active Membership Total Visits: 1 Card on file…" at bounding box center [479, 140] width 184 height 287
click at [386, 131] on div "Manual Payment" at bounding box center [410, 137] width 49 height 38
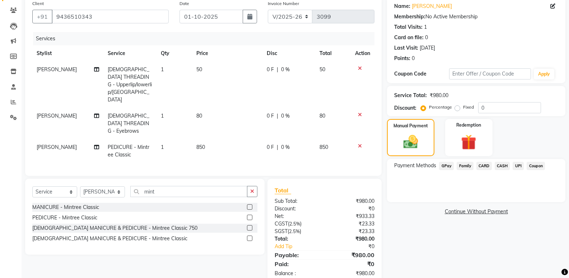
click at [483, 166] on span "CARD" at bounding box center [483, 166] width 15 height 8
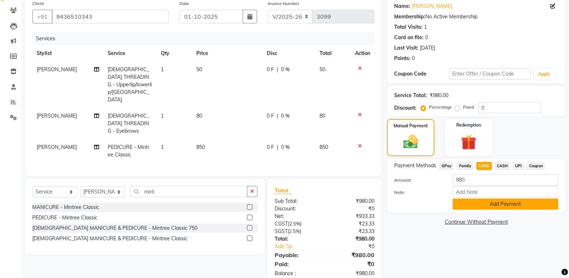
click at [489, 202] on button "Add Payment" at bounding box center [506, 203] width 106 height 11
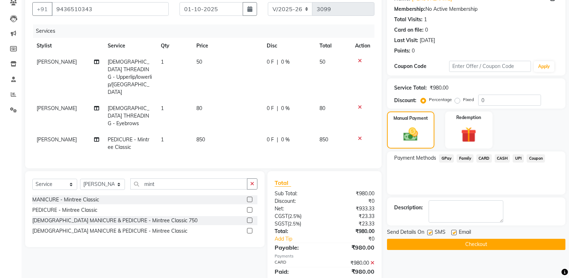
scroll to position [72, 0]
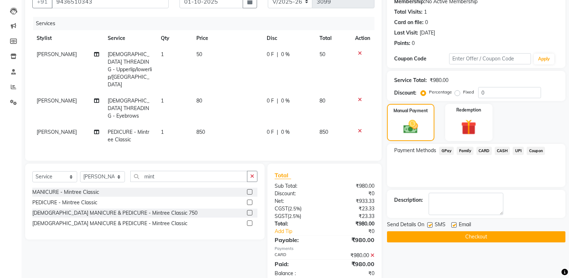
click at [483, 236] on button "Checkout" at bounding box center [476, 236] width 178 height 11
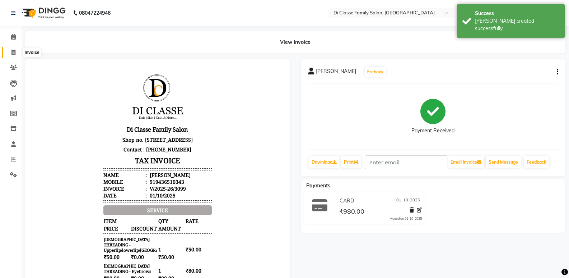
click at [8, 52] on span at bounding box center [13, 52] width 13 height 8
select select "6346"
select select "service"
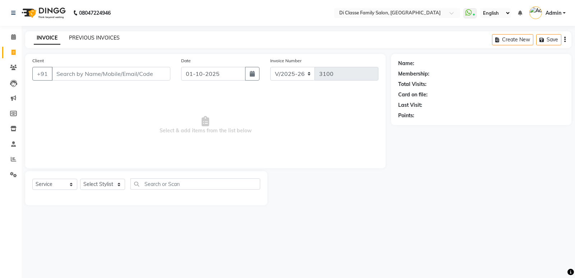
click at [112, 39] on link "PREVIOUS INVOICES" at bounding box center [94, 37] width 51 height 6
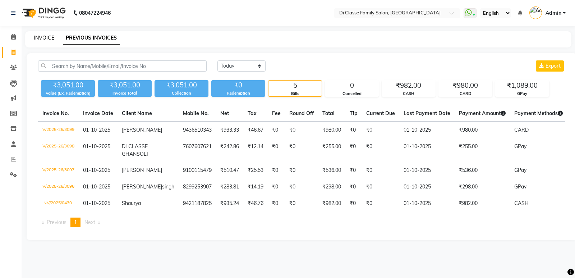
click at [46, 39] on link "INVOICE" at bounding box center [44, 37] width 20 height 6
select select "6346"
select select "service"
